Goal: Task Accomplishment & Management: Use online tool/utility

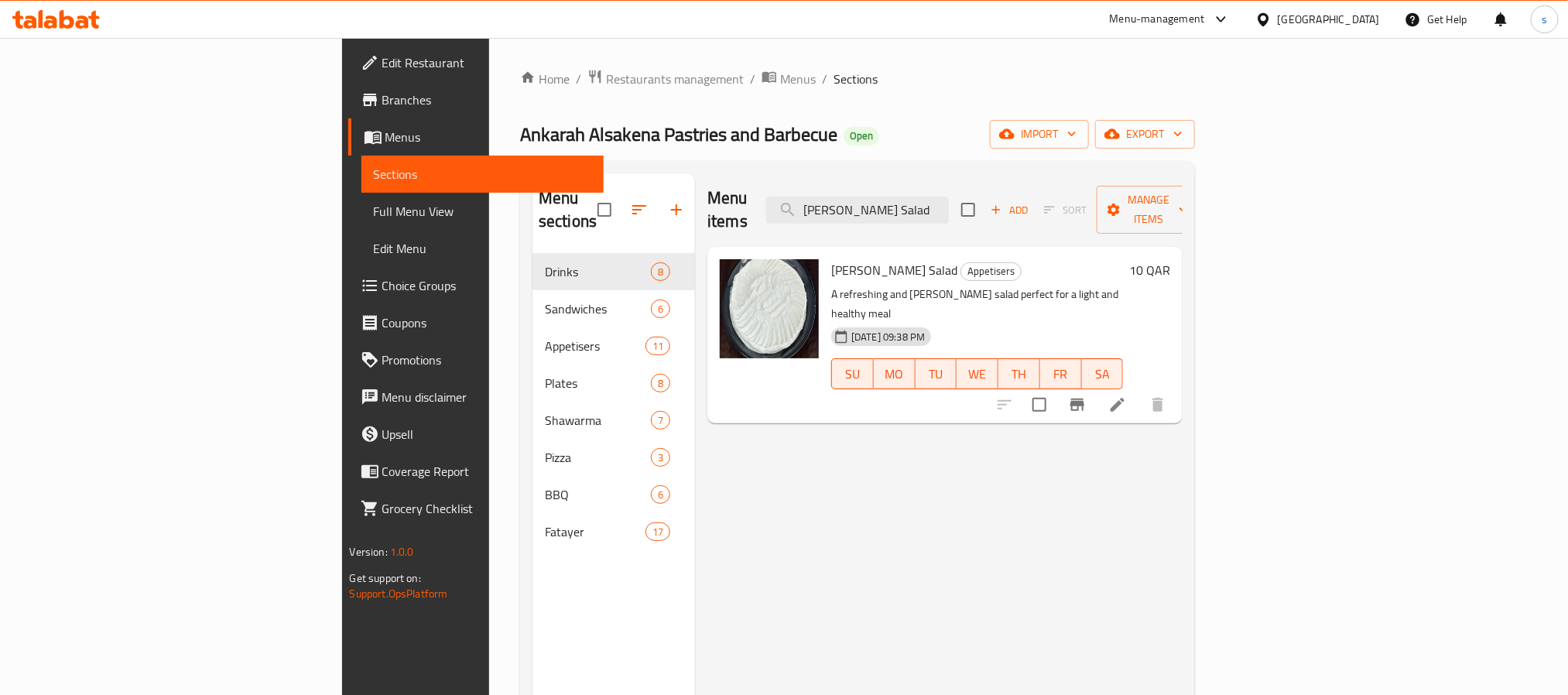
click at [1277, 16] on div at bounding box center [1266, 19] width 23 height 17
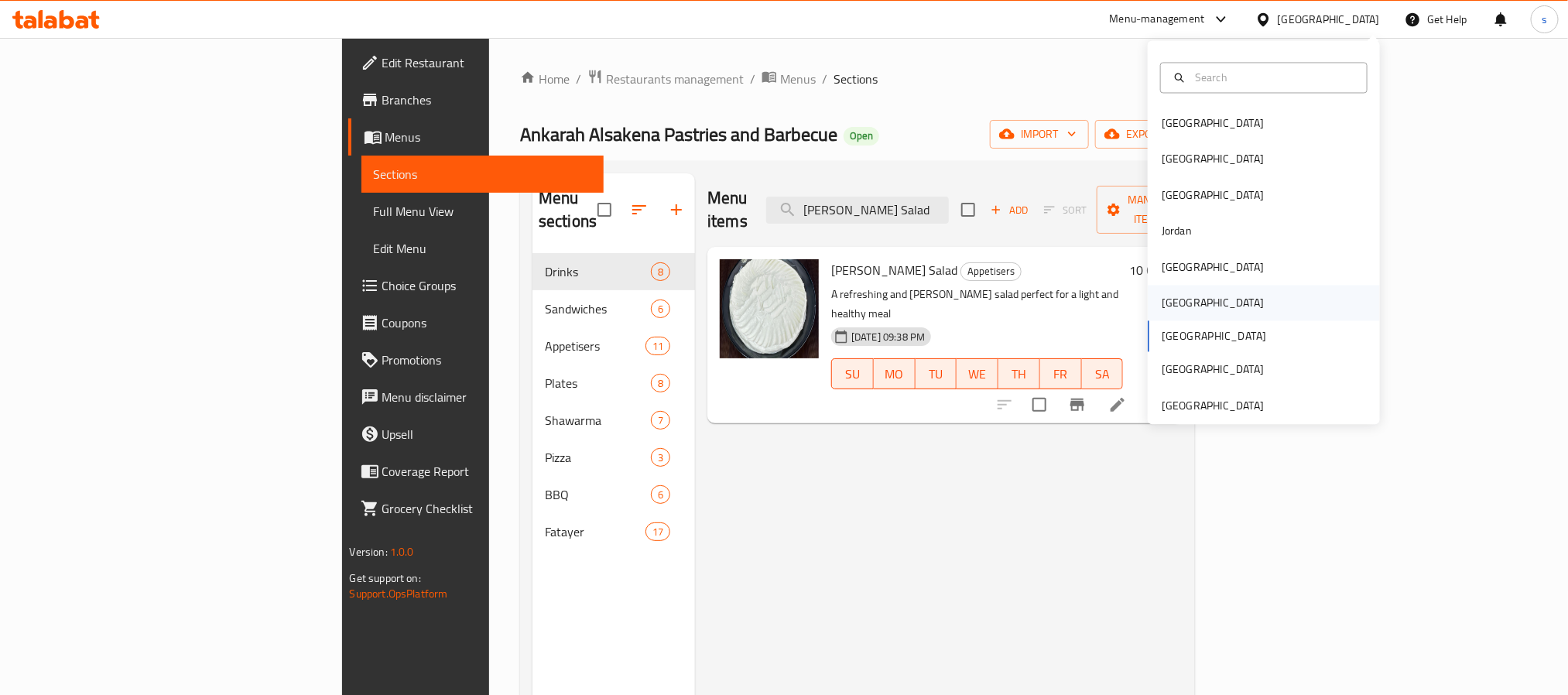
click at [1161, 308] on div "[GEOGRAPHIC_DATA]" at bounding box center [1212, 302] width 102 height 17
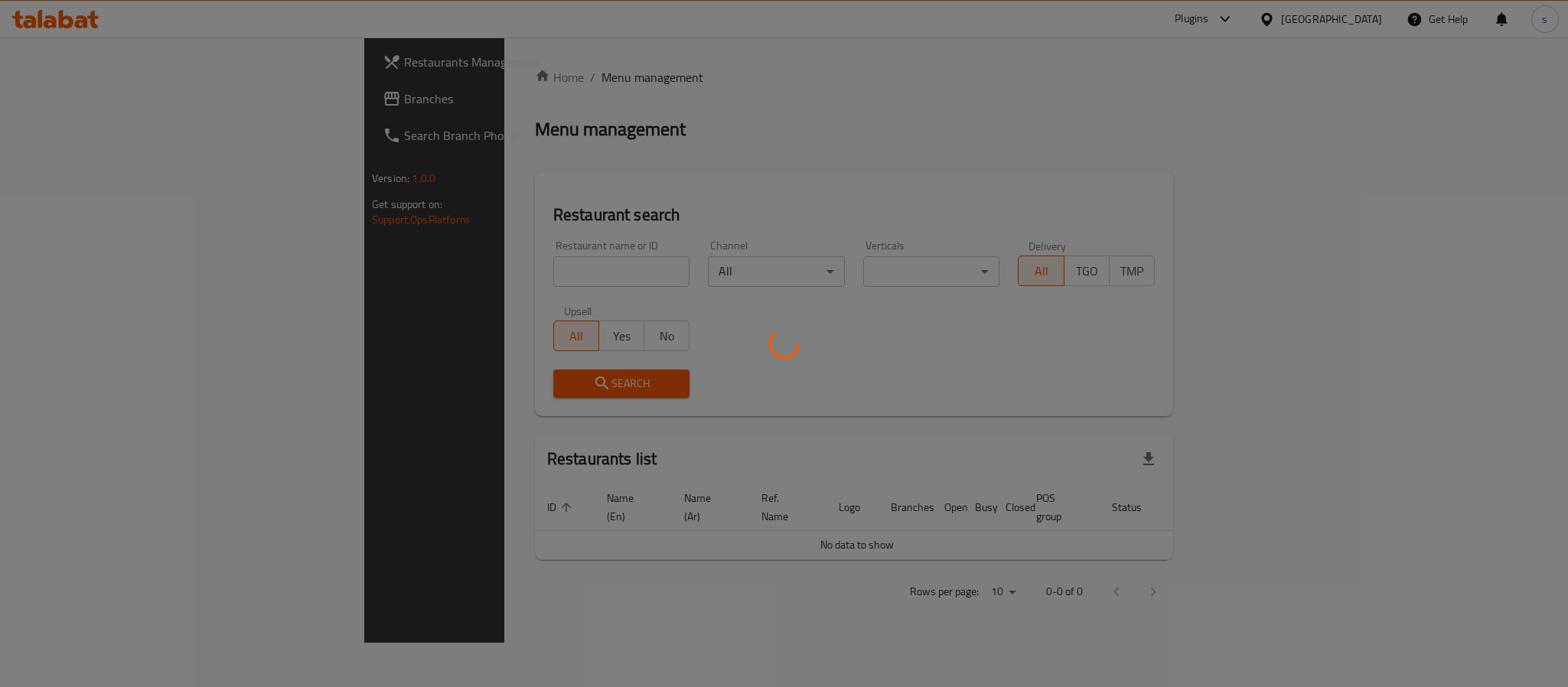
click at [65, 102] on div at bounding box center [784, 343] width 1568 height 687
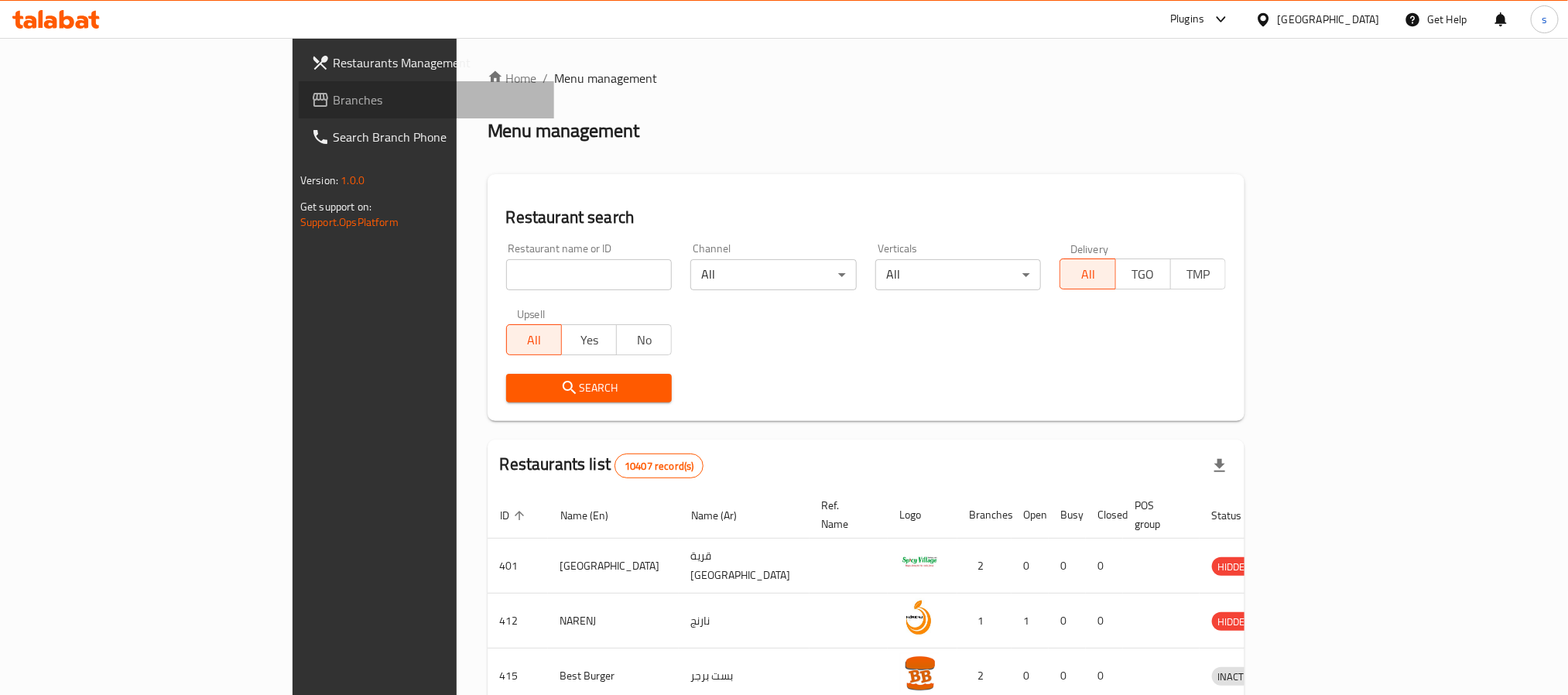
click at [333, 103] on span "Branches" at bounding box center [437, 99] width 209 height 19
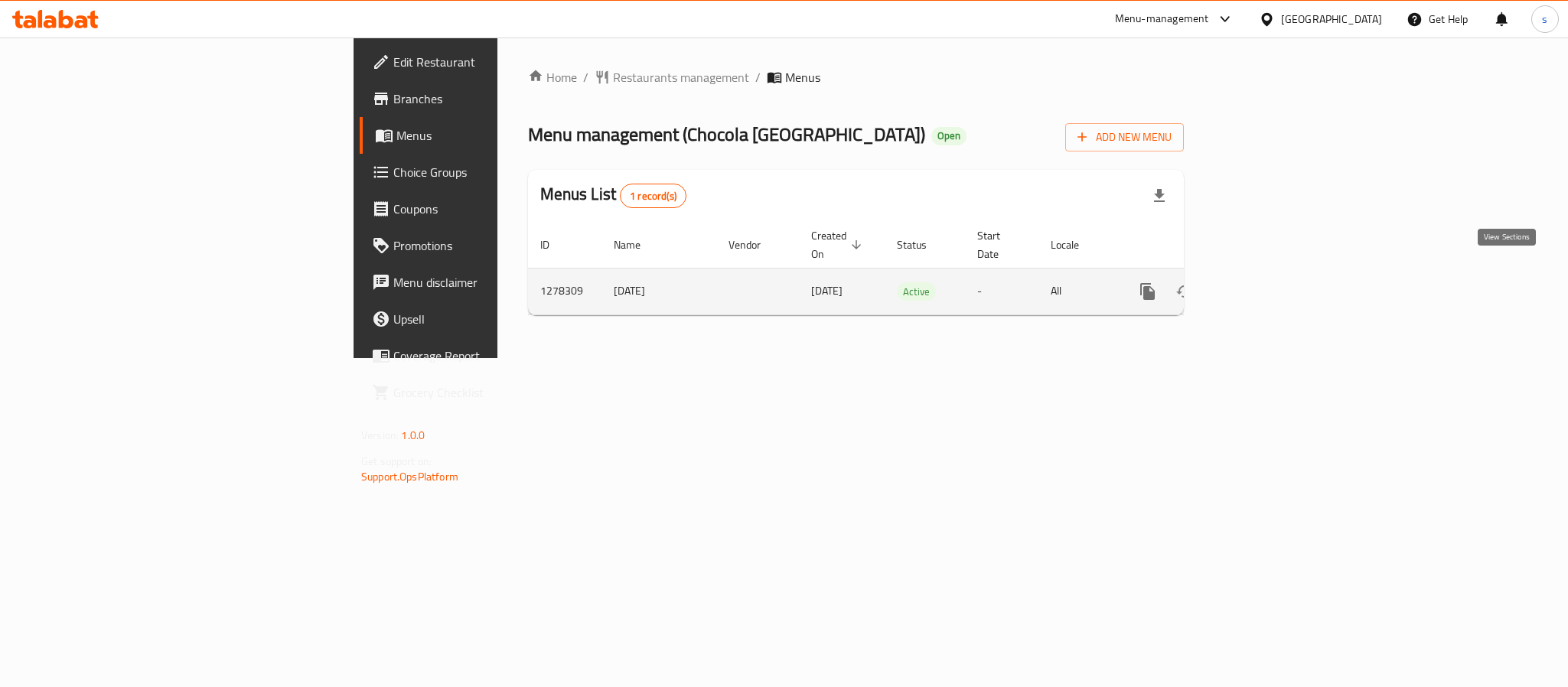
click at [1267, 282] on icon "enhanced table" at bounding box center [1258, 291] width 19 height 19
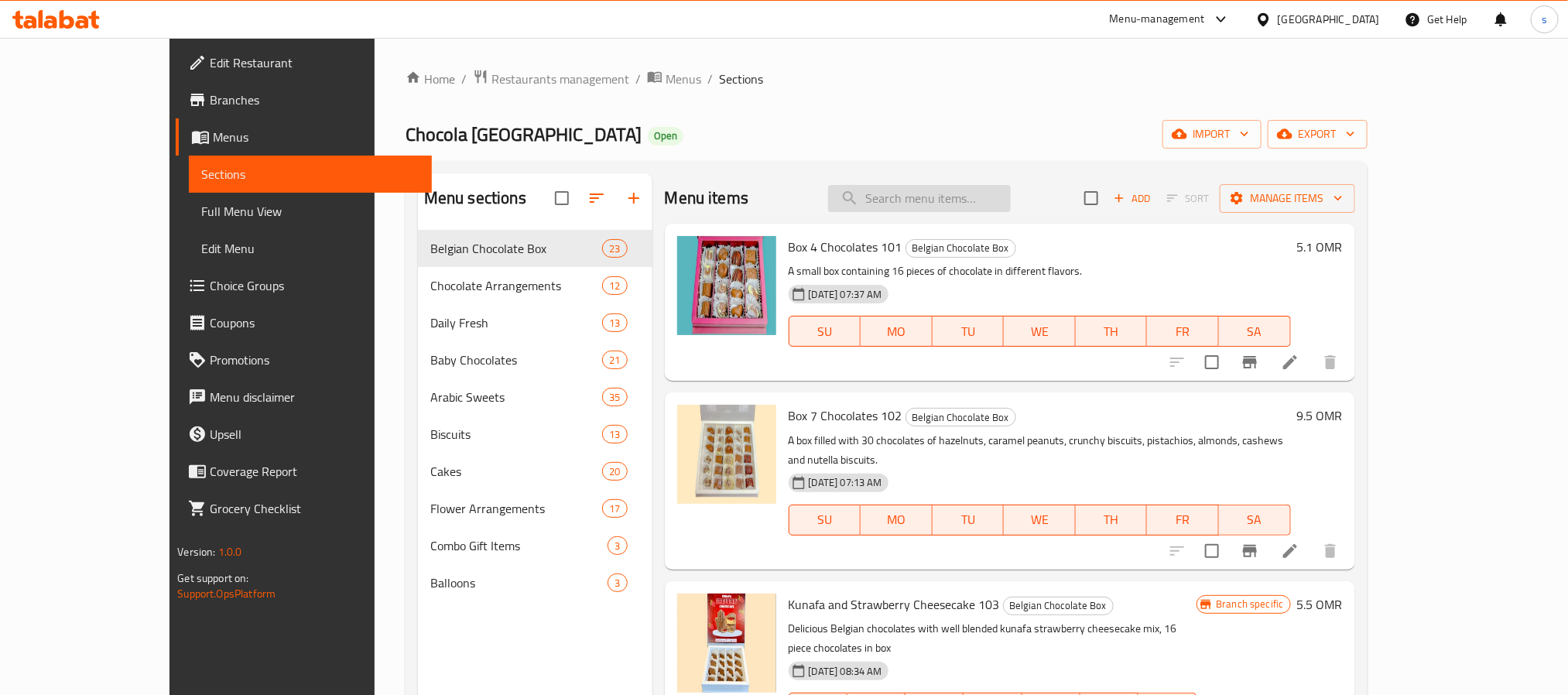
click at [921, 209] on input "search" at bounding box center [919, 198] width 182 height 27
paste input "Barazek Biscuits 403"
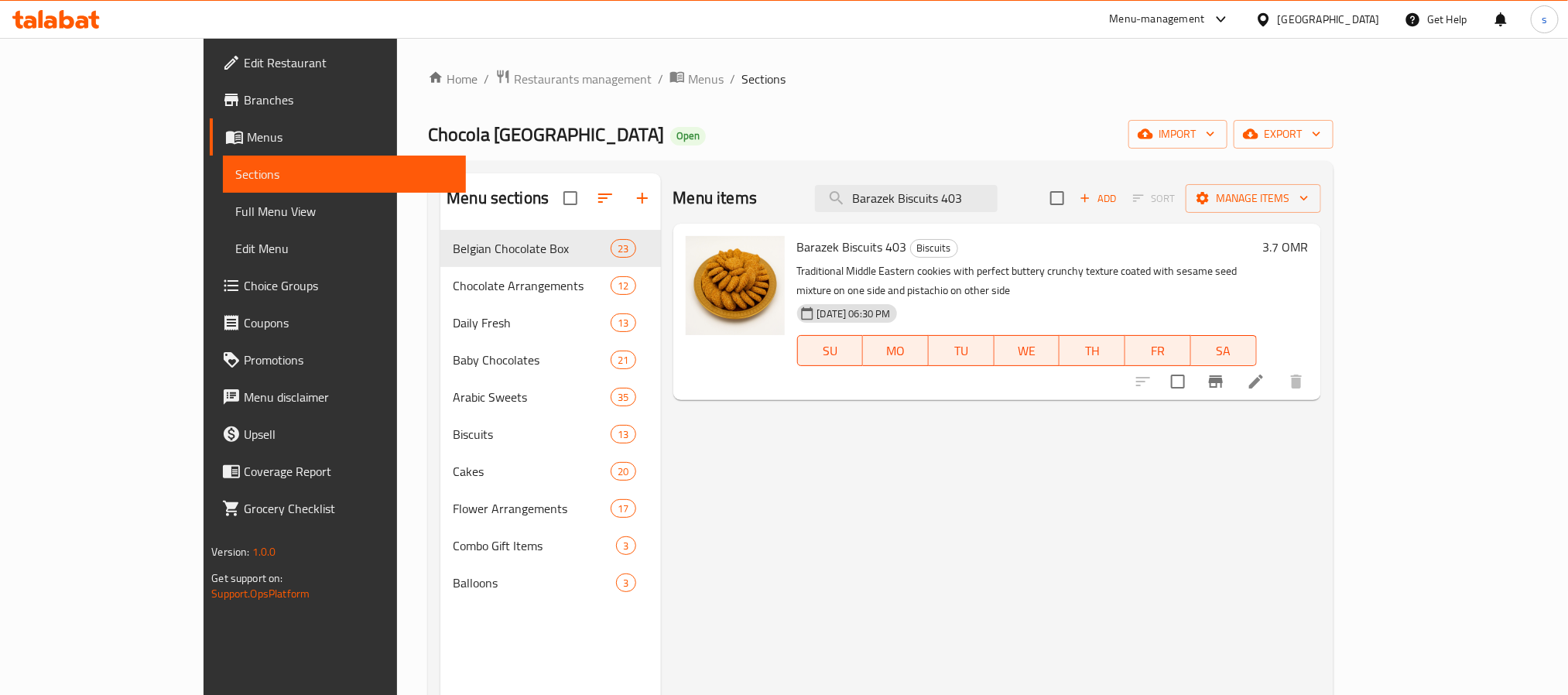
type input "Barazek Biscuits 403"
